Goal: Communication & Community: Ask a question

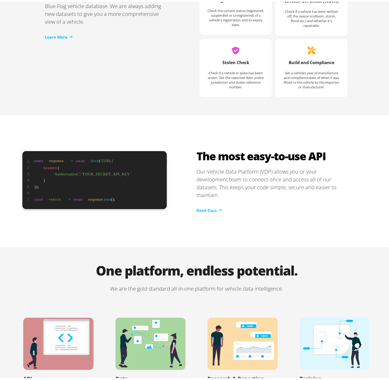
scroll to position [925, 0]
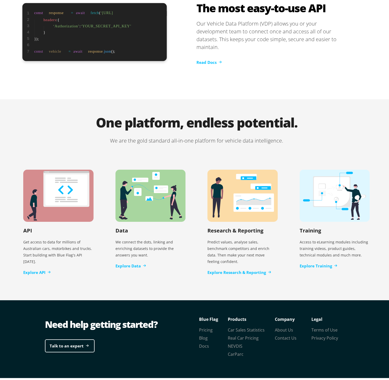
click at [320, 340] on section "Legal Terms of Use Privacy Policy Company About Us Contact Us Products Car Sale…" at bounding box center [271, 338] width 151 height 48
click at [275, 334] on link "Contact Us" at bounding box center [286, 337] width 22 height 6
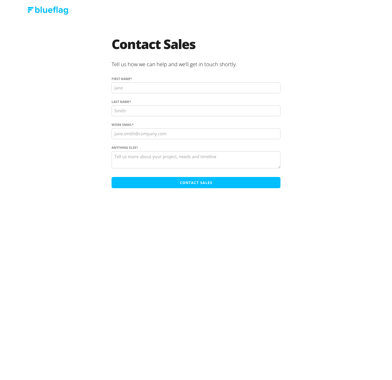
click at [144, 163] on textarea "Anything else?" at bounding box center [196, 159] width 169 height 17
paste textarea "Hi, I'm looking for a service provider on behalf of my client. They have an eco…"
type textarea "Hi, I'm looking for a service provider on behalf of my client. They have an eco…"
click at [134, 87] on input "First name *" at bounding box center [196, 87] width 169 height 11
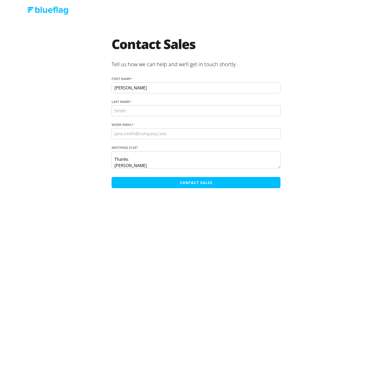
type input "[PERSON_NAME]"
type input "Tan"
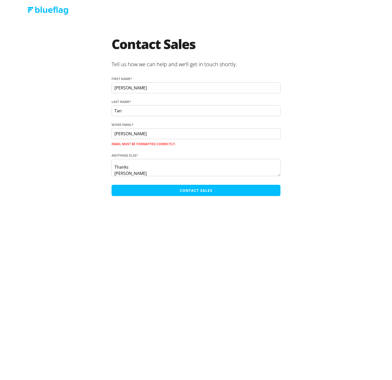
click at [171, 134] on input "[PERSON_NAME]" at bounding box center [196, 133] width 169 height 11
type input "[PERSON_NAME][EMAIL_ADDRESS][DOMAIN_NAME]"
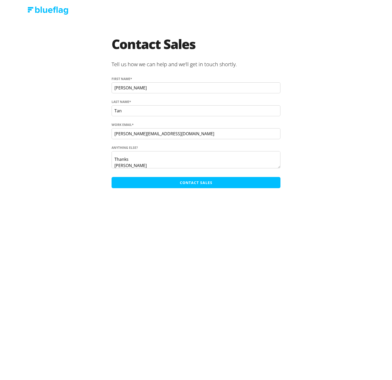
click at [207, 185] on input "Contact Sales" at bounding box center [196, 182] width 169 height 11
